Goal: Task Accomplishment & Management: Use online tool/utility

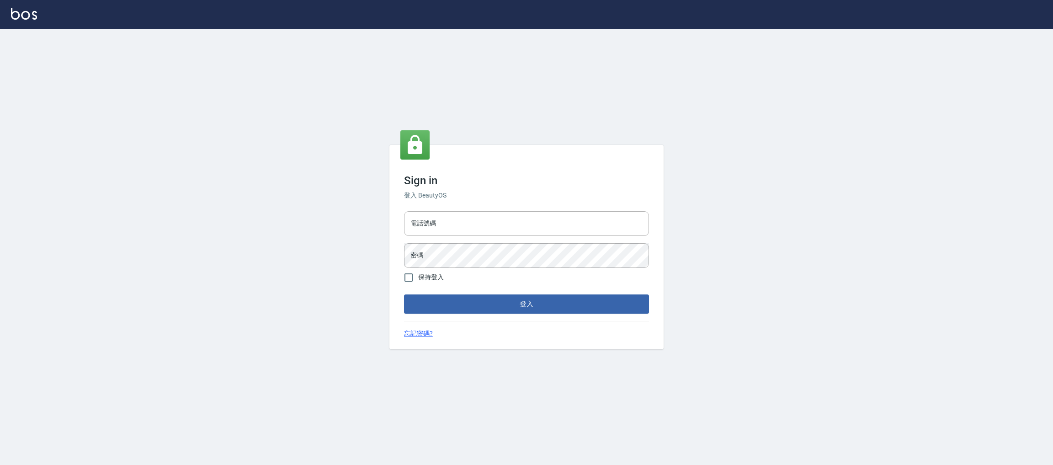
click at [434, 205] on div "Sign in 登入 BeautyOS 電話號碼 電話號碼 密碼 密碼 保持登入 登入 忘記密碼?" at bounding box center [526, 247] width 274 height 204
click at [430, 226] on input "電話號碼" at bounding box center [526, 223] width 245 height 25
type input "0225158181"
click at [404, 294] on button "登入" at bounding box center [526, 303] width 245 height 19
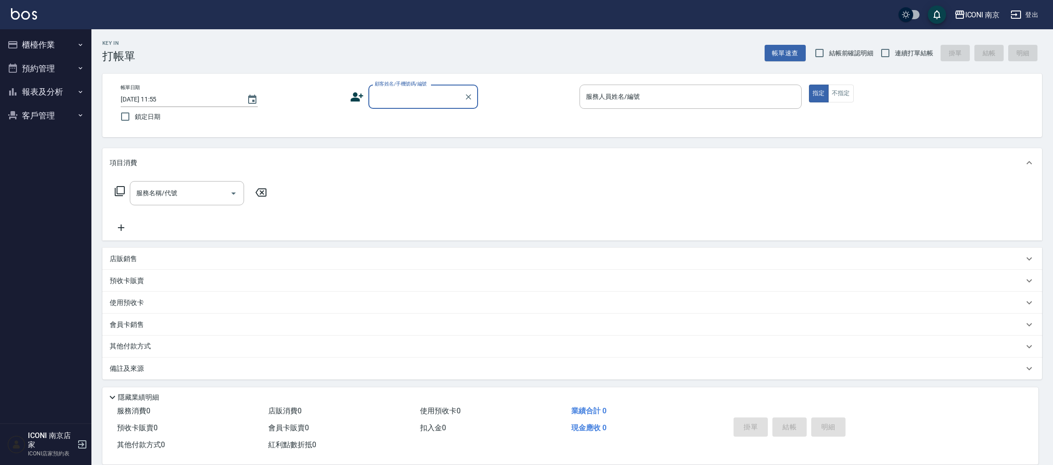
click at [67, 47] on button "櫃檯作業" at bounding box center [46, 45] width 84 height 24
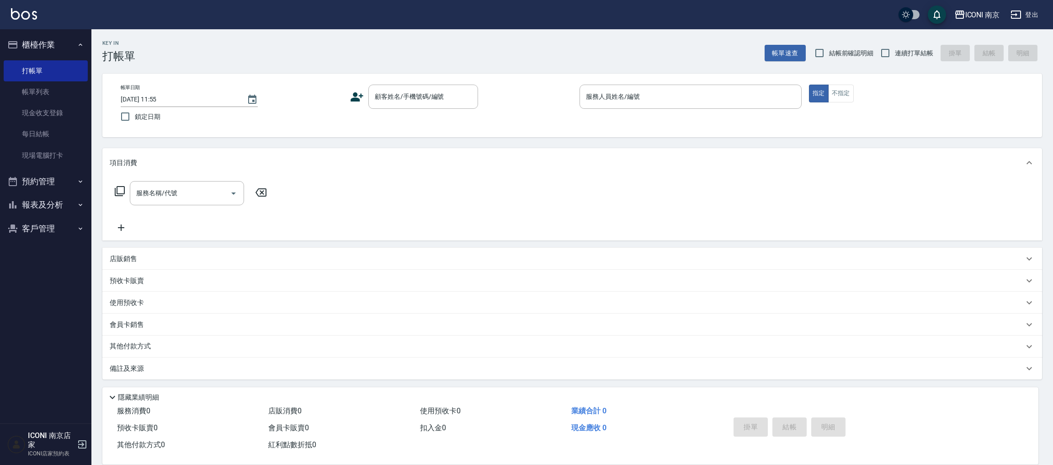
click at [59, 166] on ul "打帳單 帳單列表 現金收支登錄 每日結帳 現場電腦打卡" at bounding box center [46, 113] width 84 height 113
click at [56, 159] on link "現場電腦打卡" at bounding box center [46, 155] width 84 height 21
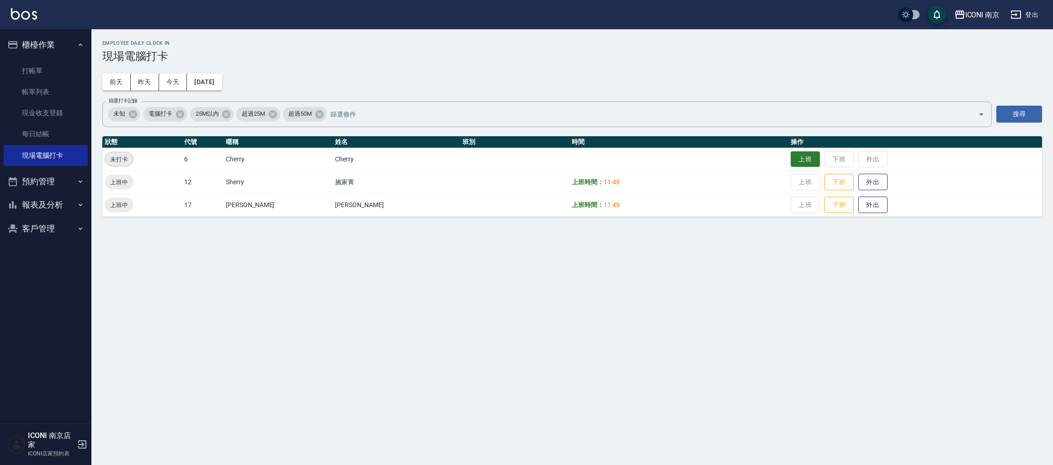
click at [795, 157] on button "上班" at bounding box center [805, 159] width 29 height 16
click at [470, 288] on div "Employee Daily Clock In 現場電腦打卡 [DATE] [DATE] [DATE] [DATE] 篩選打卡記錄 未知 電腦打卡 25M以內…" at bounding box center [526, 232] width 1053 height 465
click at [33, 75] on link "打帳單" at bounding box center [46, 70] width 84 height 21
